Goal: Find specific page/section: Find specific page/section

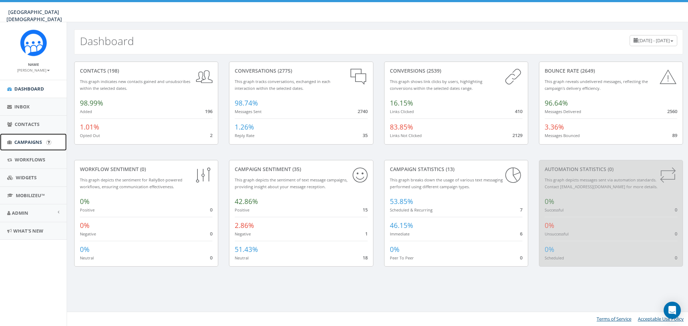
click at [16, 140] on span "Campaigns" at bounding box center [28, 142] width 28 height 6
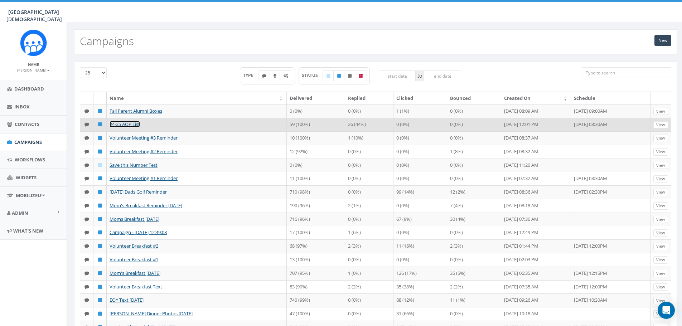
click at [121, 124] on link "24-25 AOP List" at bounding box center [125, 124] width 30 height 6
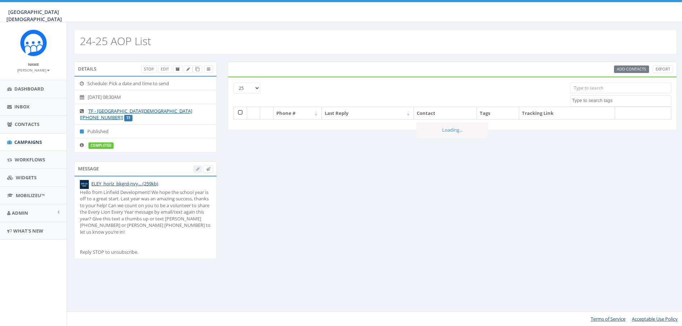
select select
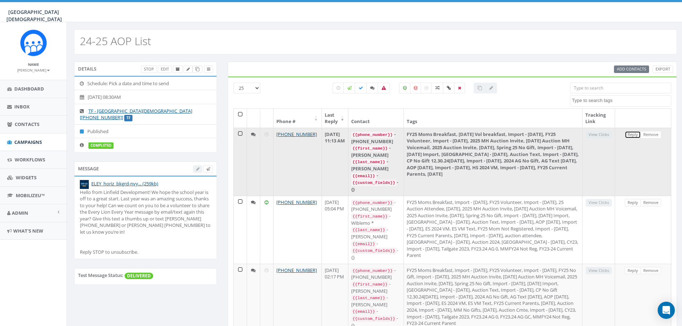
click at [637, 136] on link "Reply" at bounding box center [633, 135] width 16 height 8
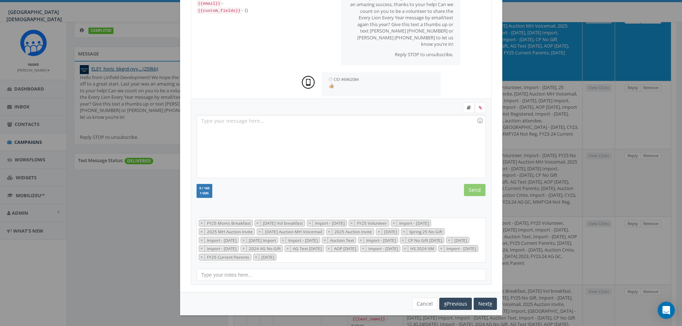
scroll to position [143, 0]
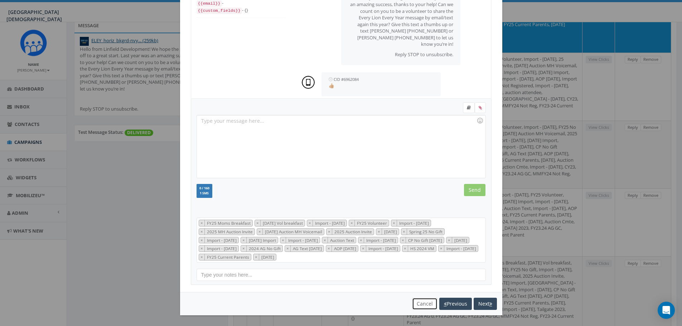
click at [419, 302] on button "Cancel" at bounding box center [424, 304] width 25 height 12
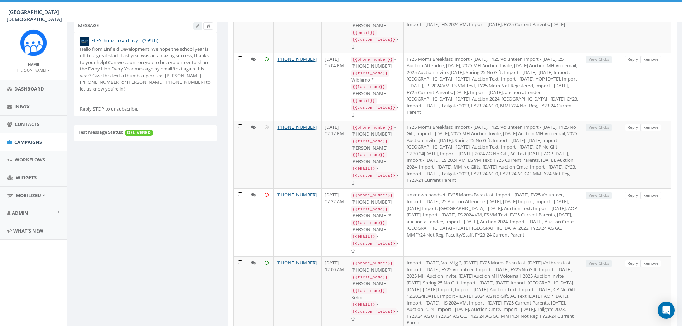
scroll to position [0, 0]
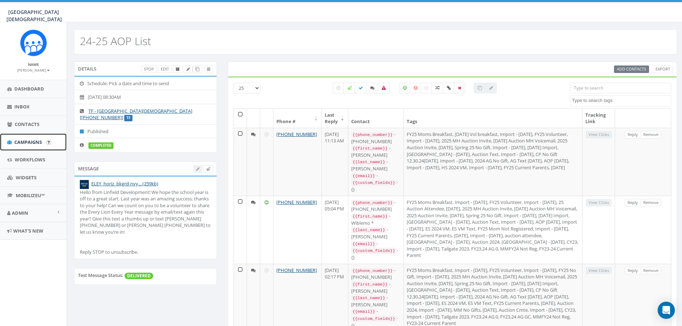
click at [26, 141] on span "Campaigns" at bounding box center [28, 142] width 28 height 6
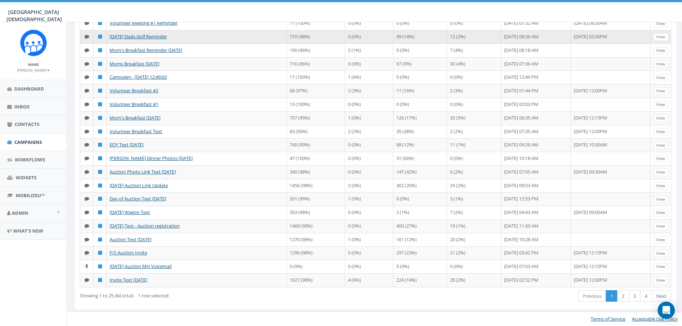
scroll to position [191, 0]
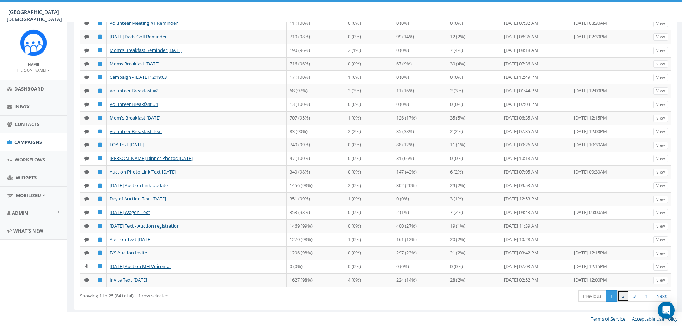
click at [622, 302] on link "2" at bounding box center [623, 296] width 12 height 12
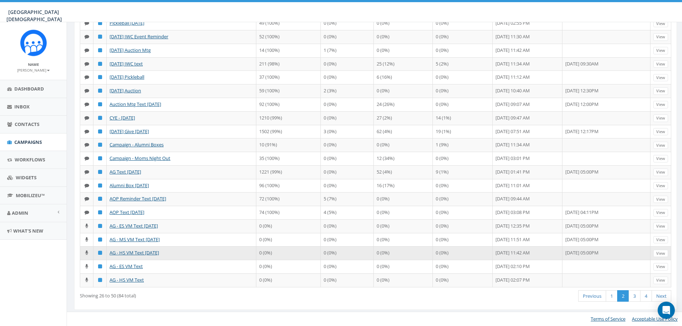
scroll to position [167, 0]
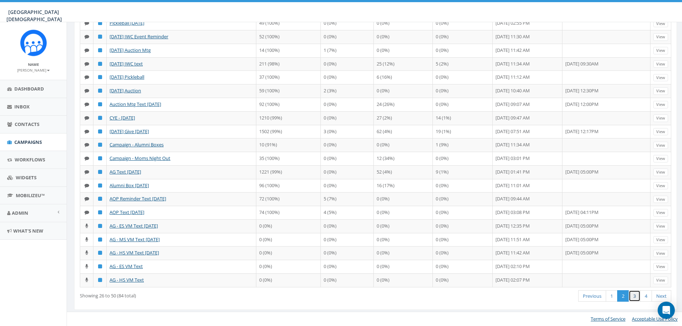
click at [632, 297] on link "3" at bounding box center [635, 296] width 12 height 12
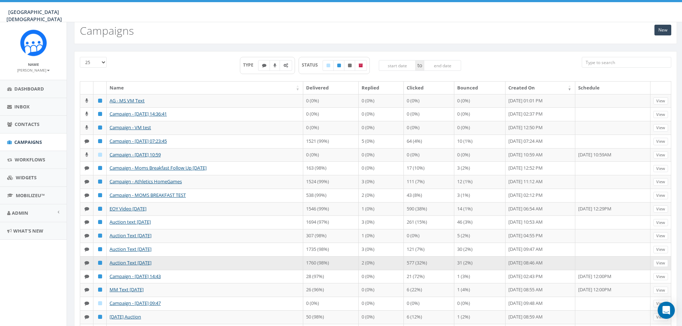
scroll to position [0, 0]
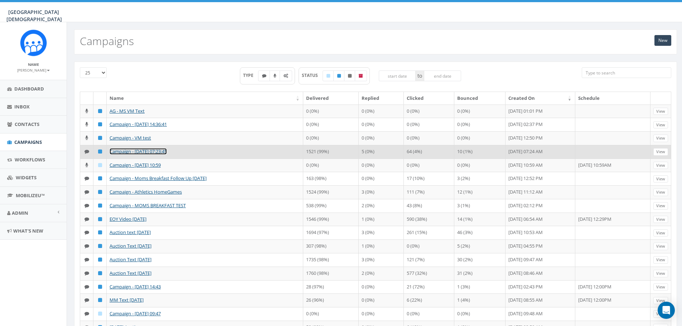
click at [167, 150] on link "Campaign - 10/07/2024, 07:23:45" at bounding box center [138, 151] width 57 height 6
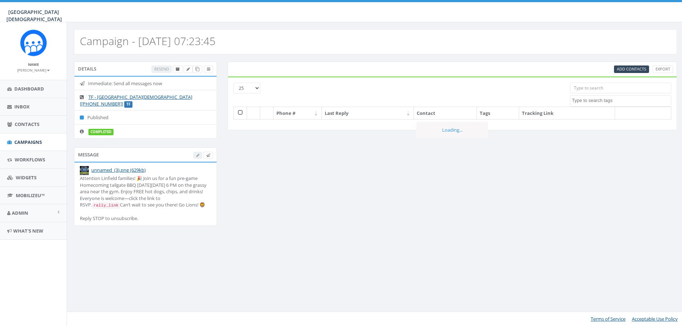
select select
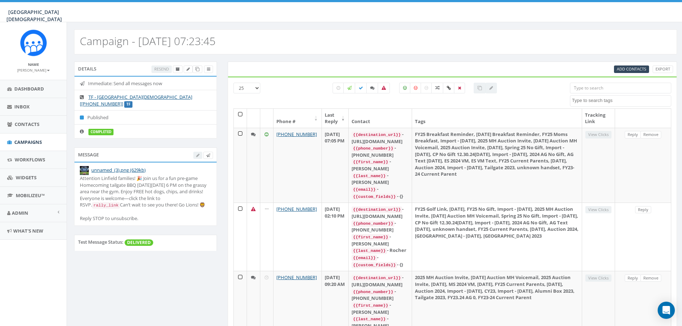
click at [596, 101] on textarea "Search" at bounding box center [621, 100] width 99 height 6
type textarea "Fac"
select select "Faculty/Staff"
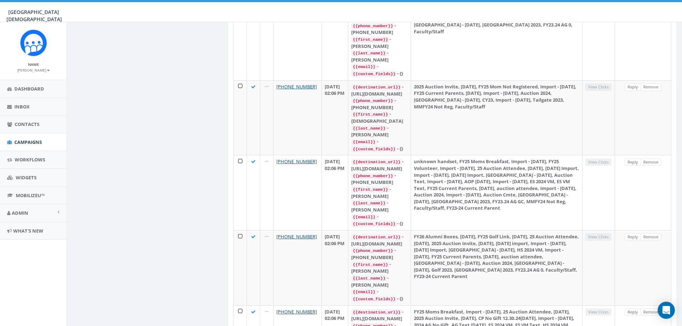
scroll to position [645, 0]
